Goal: Task Accomplishment & Management: Use online tool/utility

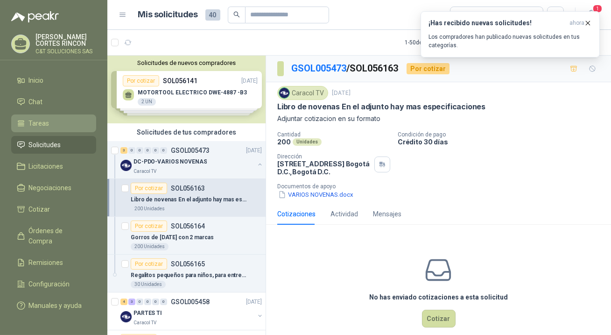
click at [46, 124] on span "Tareas" at bounding box center [39, 123] width 21 height 10
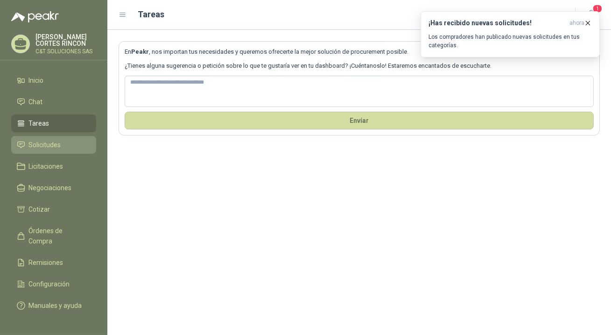
click at [46, 147] on span "Solicitudes" at bounding box center [45, 145] width 32 height 10
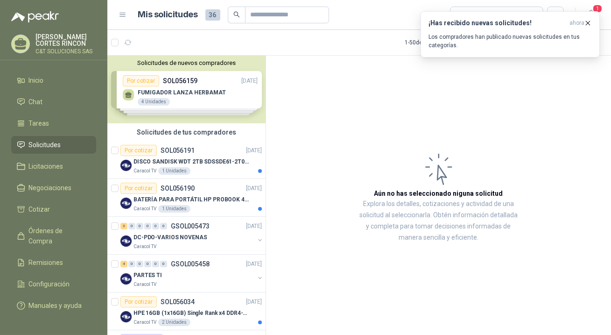
click at [38, 143] on span "Solicitudes" at bounding box center [45, 145] width 32 height 10
click at [147, 149] on div "Por cotizar" at bounding box center [138, 150] width 36 height 11
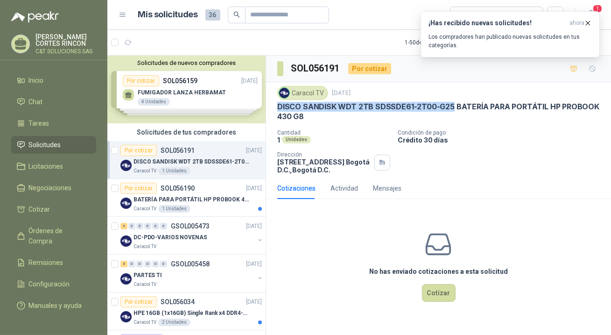
drag, startPoint x: 279, startPoint y: 108, endPoint x: 449, endPoint y: 110, distance: 170.0
click at [449, 110] on p "DISCO SANDISK WDT 2TB SDSSDE61-2T00-G25 BATERÍA PARA PORTÁTIL HP PROBOOK 430 G8" at bounding box center [438, 112] width 323 height 20
copy p "DISCO SANDISK WDT 2TB SDSSDE61-2T00-G25"
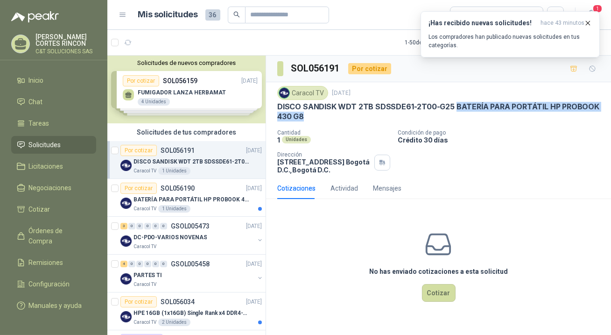
drag, startPoint x: 451, startPoint y: 106, endPoint x: 309, endPoint y: 117, distance: 142.3
click at [309, 117] on p "DISCO SANDISK WDT 2TB SDSSDE61-2T00-G25 BATERÍA PARA PORTÁTIL HP PROBOOK 430 G8" at bounding box center [438, 112] width 323 height 20
copy p "BATERÍA PARA PORTÁTIL HP PROBOOK 430 G8"
click at [145, 185] on div "Por cotizar" at bounding box center [138, 188] width 36 height 11
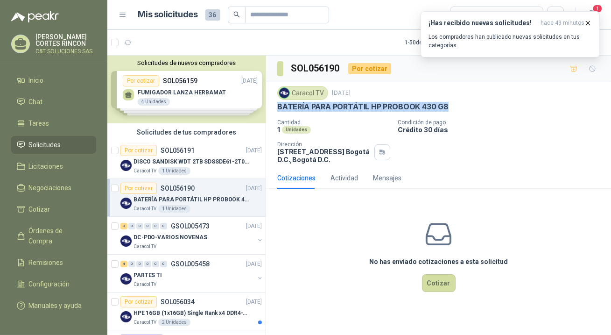
drag, startPoint x: 278, startPoint y: 108, endPoint x: 449, endPoint y: 110, distance: 170.9
click at [449, 110] on div "BATERÍA PARA PORTÁTIL HP PROBOOK 430 G8" at bounding box center [438, 107] width 323 height 10
copy p "BATERÍA PARA PORTÁTIL HP PROBOOK 430 G8"
click at [147, 149] on div "Por cotizar" at bounding box center [138, 150] width 36 height 11
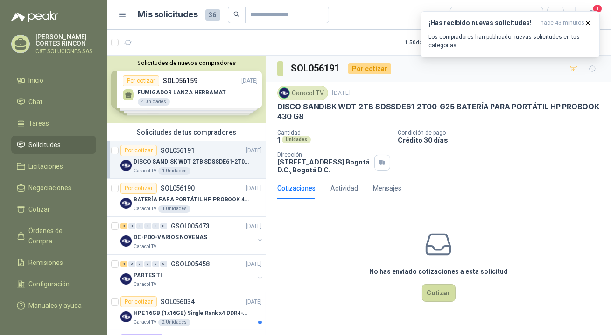
click at [37, 147] on span "Solicitudes" at bounding box center [45, 145] width 32 height 10
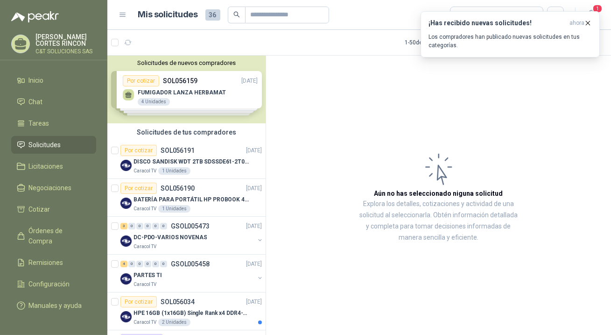
click at [45, 140] on span "Solicitudes" at bounding box center [45, 145] width 32 height 10
click at [49, 145] on span "Solicitudes" at bounding box center [45, 145] width 32 height 10
click at [39, 143] on span "Solicitudes" at bounding box center [45, 145] width 32 height 10
click at [42, 238] on span "Órdenes de Compra" at bounding box center [58, 236] width 58 height 21
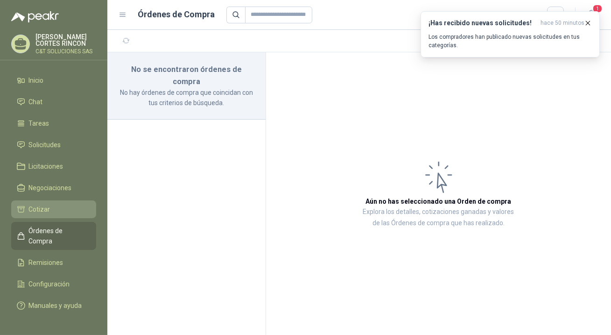
click at [45, 205] on span "Cotizar" at bounding box center [39, 209] width 21 height 10
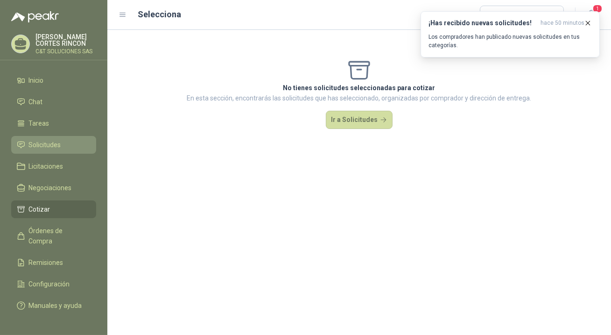
click at [49, 145] on span "Solicitudes" at bounding box center [45, 145] width 32 height 10
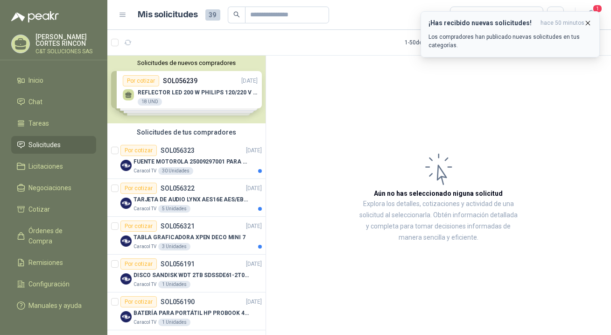
click at [514, 33] on p "Los compradores han publicado nuevas solicitudes en tus categorías." at bounding box center [510, 41] width 163 height 17
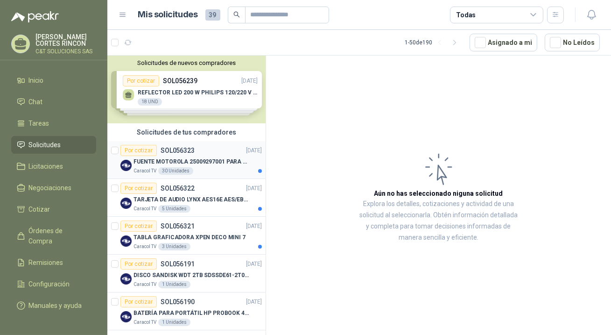
click at [145, 150] on div "Por cotizar" at bounding box center [138, 150] width 36 height 11
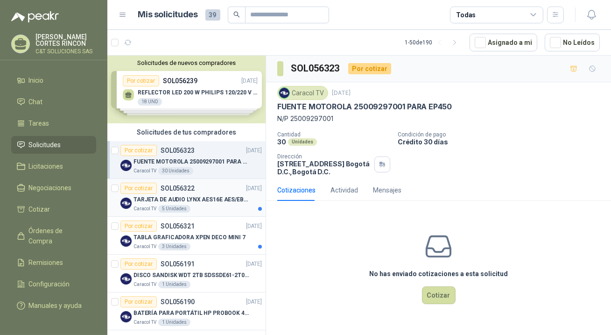
click at [140, 187] on div "Por cotizar" at bounding box center [138, 188] width 36 height 11
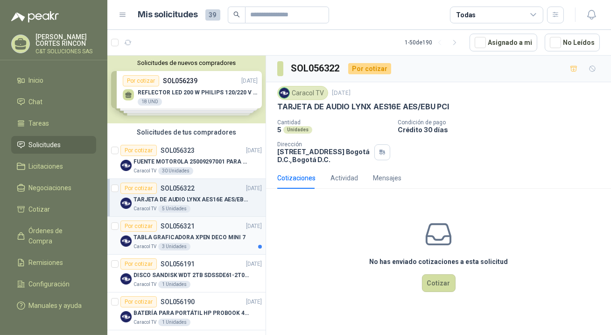
click at [149, 224] on div "Por cotizar" at bounding box center [138, 225] width 36 height 11
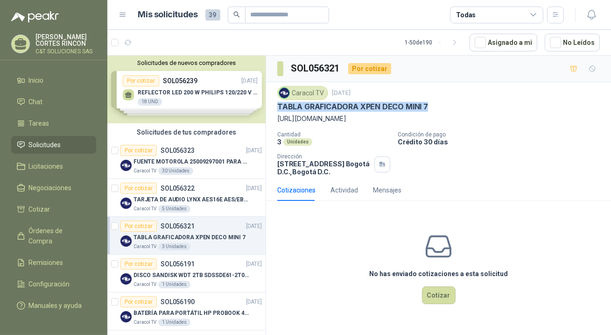
drag, startPoint x: 277, startPoint y: 106, endPoint x: 422, endPoint y: 107, distance: 144.7
click at [422, 107] on p "TABLA GRAFICADORA XPEN DECO MINI 7" at bounding box center [352, 107] width 151 height 10
copy p "TABLA GRAFICADORA XPEN DECO MINI 7"
click at [444, 295] on button "Cotizar" at bounding box center [439, 295] width 34 height 18
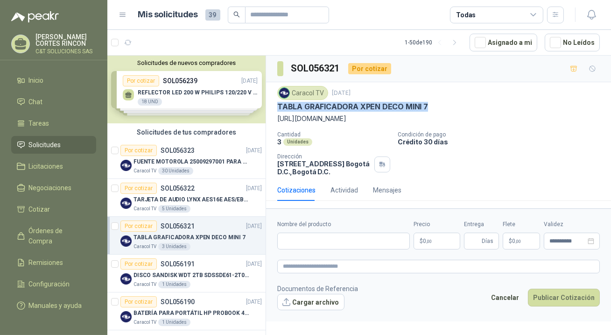
click at [424, 104] on div "TABLA GRAFICADORA XPEN DECO MINI 7" at bounding box center [438, 107] width 323 height 10
drag, startPoint x: 278, startPoint y: 107, endPoint x: 433, endPoint y: 109, distance: 155.5
click at [433, 109] on div "TABLA GRAFICADORA XPEN DECO MINI 7" at bounding box center [438, 107] width 323 height 10
copy p "TABLA GRAFICADORA XPEN DECO MINI 7"
click at [295, 233] on input "Nombre del producto" at bounding box center [343, 241] width 133 height 17
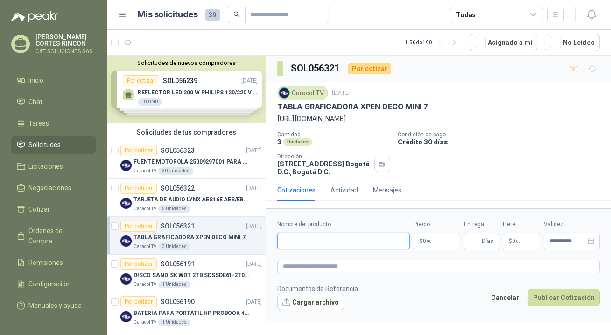
paste input "**********"
type input "**********"
click at [429, 240] on span ",00" at bounding box center [429, 241] width 6 height 5
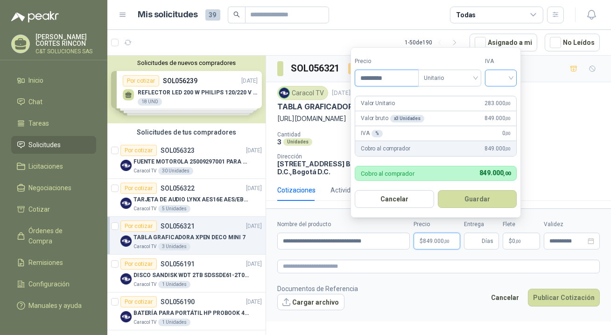
type input "*********"
click at [508, 78] on input "search" at bounding box center [501, 77] width 21 height 14
click at [498, 100] on div "19%" at bounding box center [502, 98] width 17 height 10
click at [479, 242] on input "Entrega" at bounding box center [475, 241] width 10 height 16
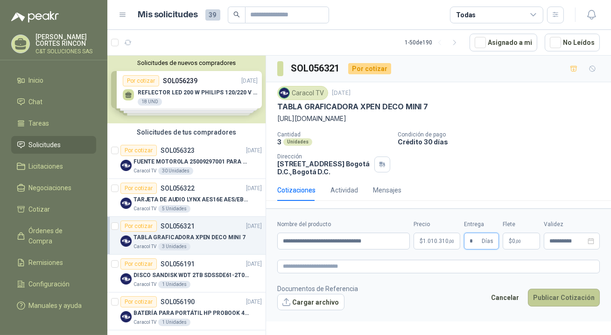
type input "*"
click at [546, 299] on button "Publicar Cotización" at bounding box center [564, 298] width 72 height 18
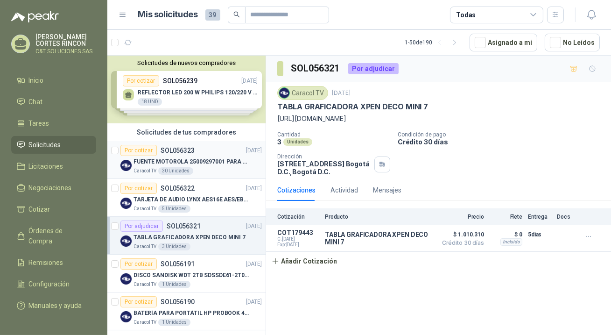
click at [144, 152] on div "Por cotizar" at bounding box center [138, 150] width 36 height 11
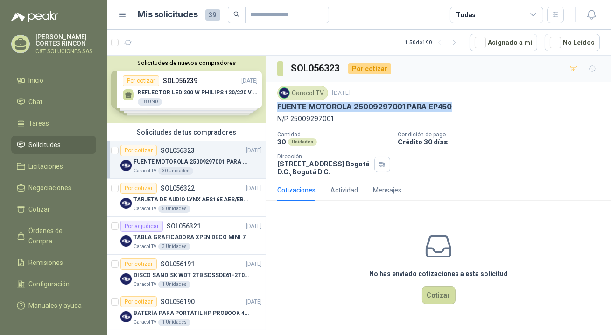
drag, startPoint x: 455, startPoint y: 107, endPoint x: 277, endPoint y: 108, distance: 177.4
click at [277, 108] on div "FUENTE MOTOROLA 25009297001 PARA EP450" at bounding box center [438, 107] width 323 height 10
copy p "FUENTE MOTOROLA 25009297001 PARA EP450"
